Goal: Find specific page/section: Find specific page/section

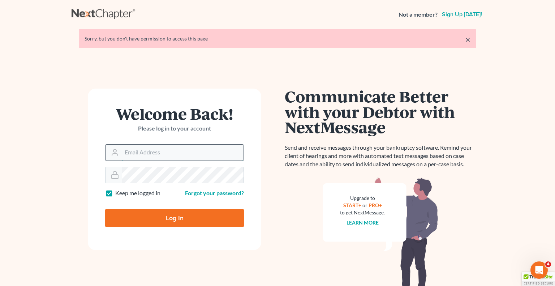
type input "[EMAIL_ADDRESS][DOMAIN_NAME]"
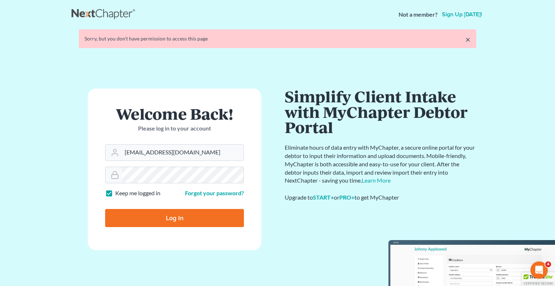
type input "Thinking..."
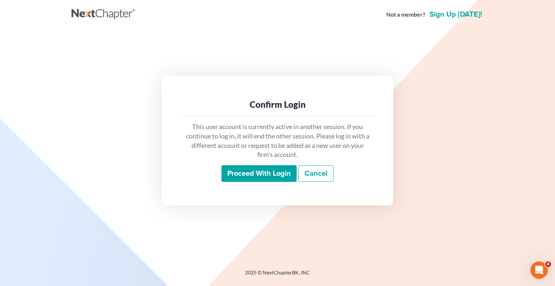
click at [248, 172] on input "Proceed with login" at bounding box center [259, 173] width 75 height 17
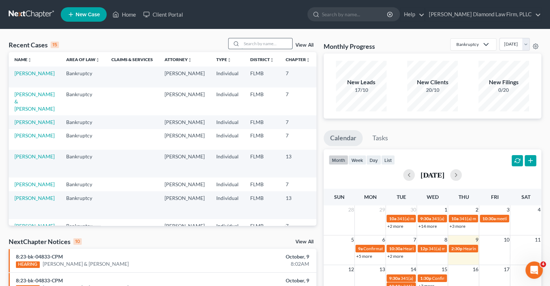
click at [257, 40] on input "search" at bounding box center [266, 43] width 51 height 10
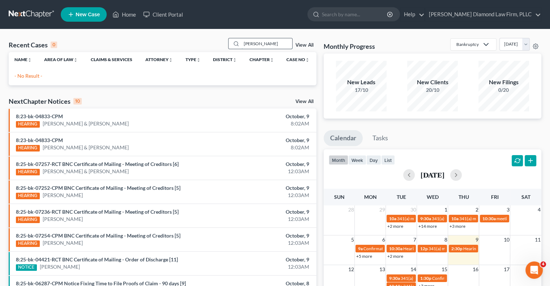
type input "[PERSON_NAME]"
click at [358, 15] on input "search" at bounding box center [355, 14] width 66 height 13
type input "[PERSON_NAME]"
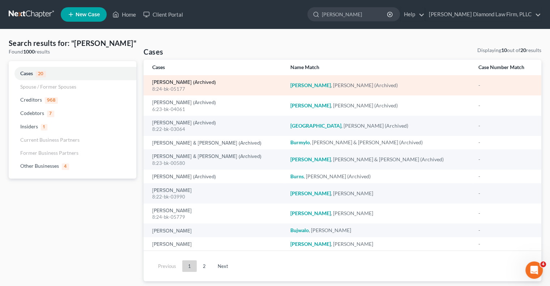
click at [193, 82] on link "[PERSON_NAME] (Archived)" at bounding box center [184, 82] width 64 height 5
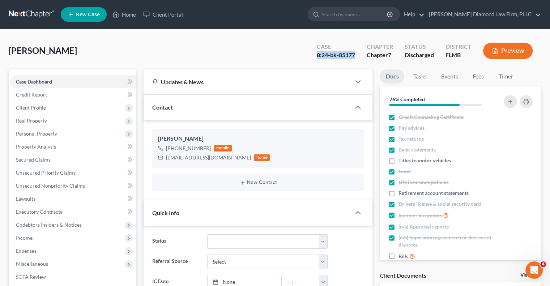
drag, startPoint x: 316, startPoint y: 54, endPoint x: 360, endPoint y: 60, distance: 44.8
click at [359, 61] on div "Case 8:24-bk-05177" at bounding box center [336, 51] width 50 height 21
copy div "8:24-bk-05177"
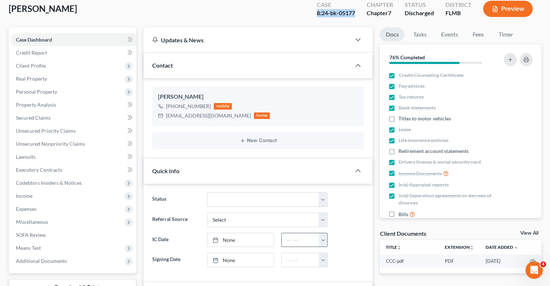
scroll to position [36, 0]
